Goal: Check status: Check status

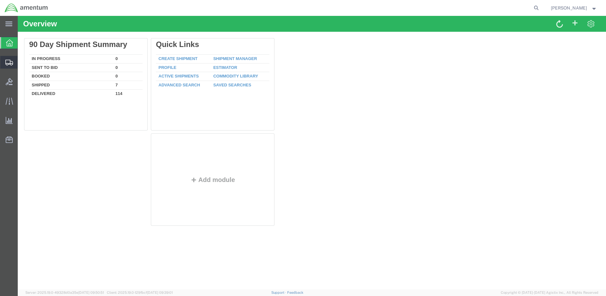
click at [0, 0] on span "Shipment Manager" at bounding box center [0, 0] width 0 height 0
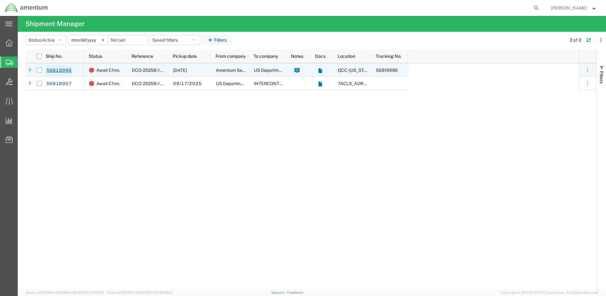
click at [59, 70] on link "56819996" at bounding box center [59, 70] width 26 height 10
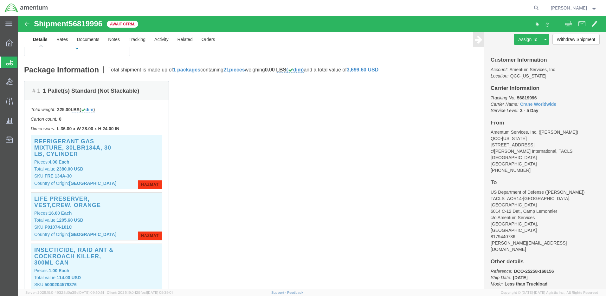
scroll to position [127, 0]
click link "Rates"
